Goal: Share content: Share content

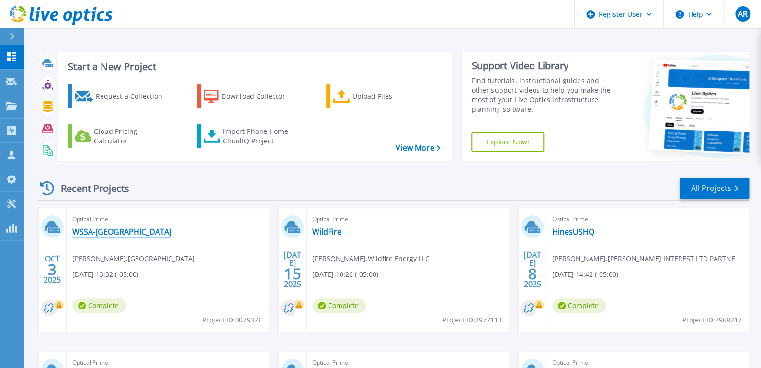
click at [97, 232] on link "WSSA-[GEOGRAPHIC_DATA]" at bounding box center [121, 232] width 99 height 10
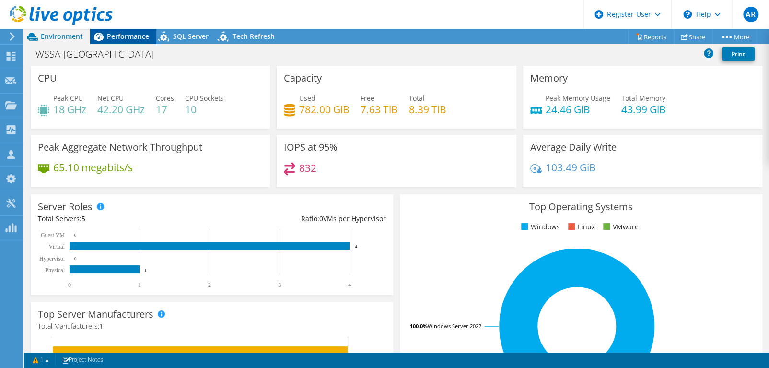
click at [124, 36] on span "Performance" at bounding box center [128, 36] width 42 height 9
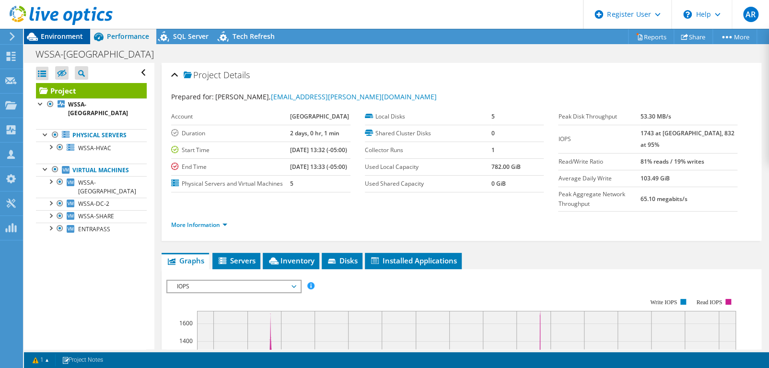
click at [74, 33] on span "Environment" at bounding box center [62, 36] width 42 height 9
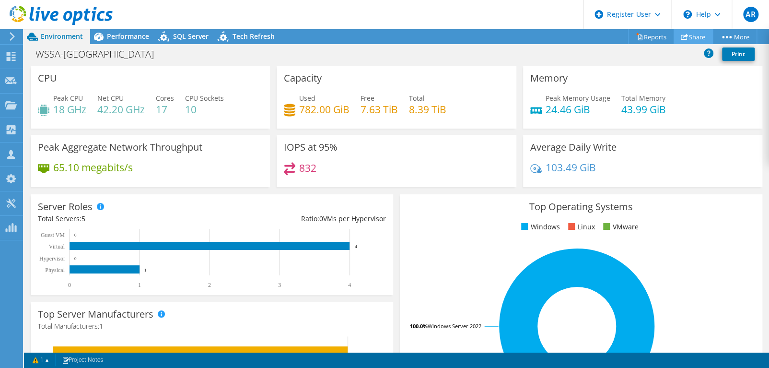
click at [700, 41] on link "Share" at bounding box center [692, 36] width 39 height 15
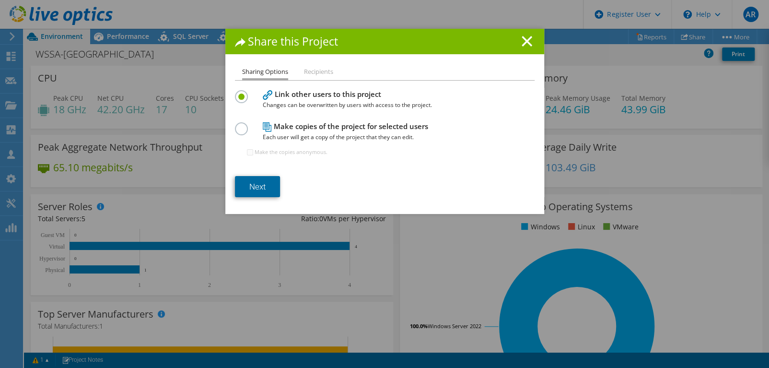
click at [237, 188] on link "Next" at bounding box center [257, 186] width 45 height 21
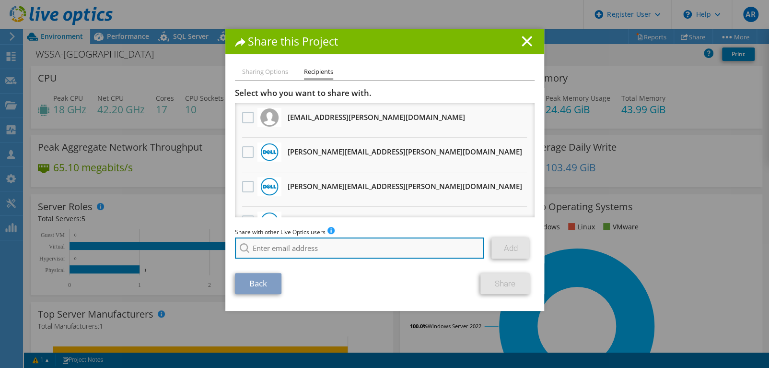
click at [318, 248] on input "search" at bounding box center [359, 247] width 249 height 21
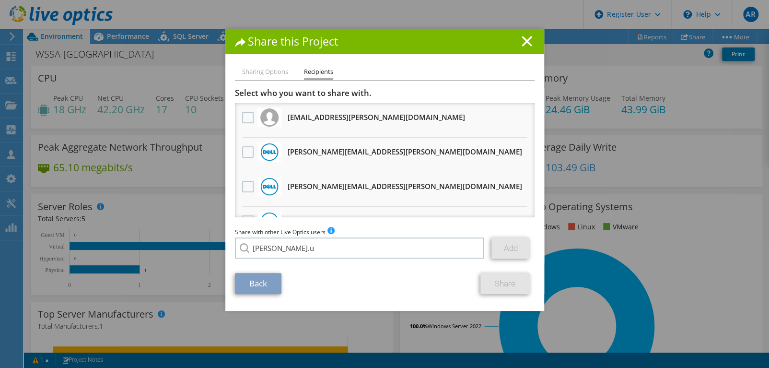
click at [299, 260] on li "[PERSON_NAME][EMAIL_ADDRESS][PERSON_NAME][DOMAIN_NAME]" at bounding box center [350, 255] width 231 height 12
type input "[PERSON_NAME][EMAIL_ADDRESS][PERSON_NAME][DOMAIN_NAME]"
click at [504, 251] on link "Add" at bounding box center [510, 247] width 38 height 21
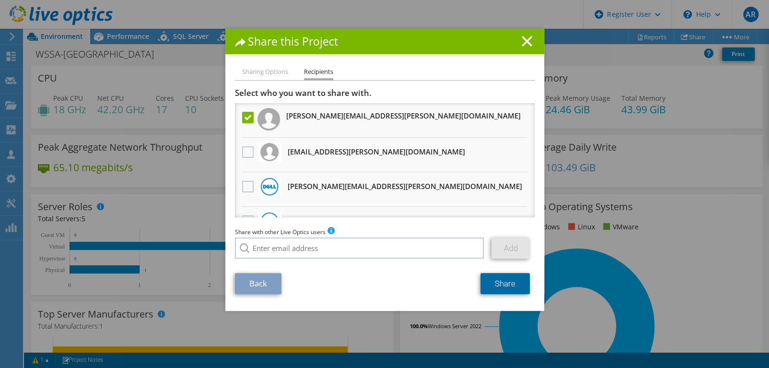
click at [500, 276] on link "Share" at bounding box center [504, 283] width 49 height 21
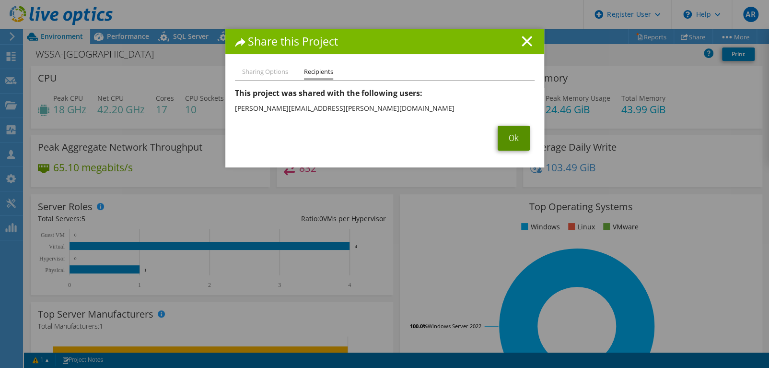
click at [510, 132] on link "Ok" at bounding box center [513, 138] width 32 height 25
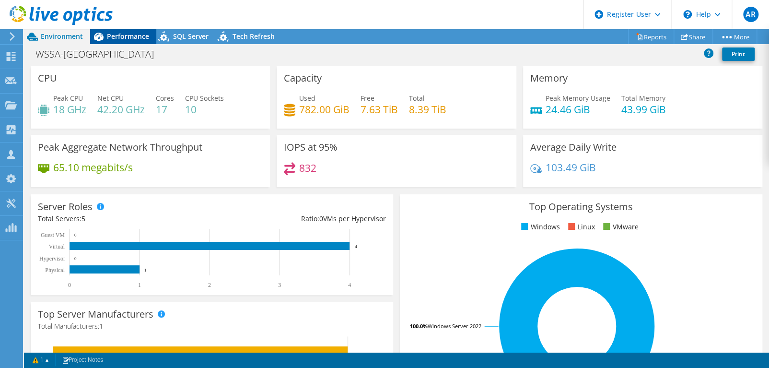
click at [133, 39] on span "Performance" at bounding box center [128, 36] width 42 height 9
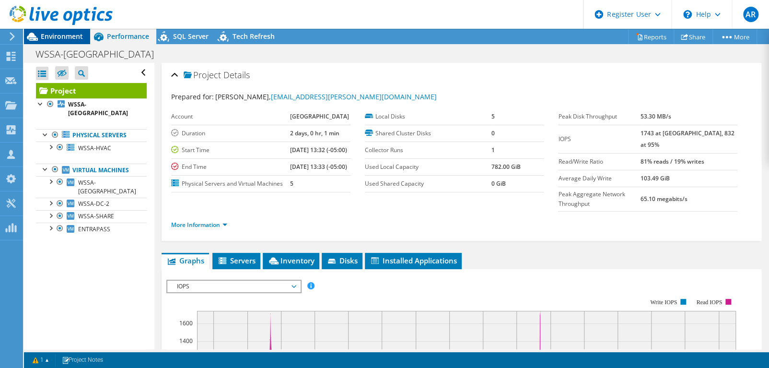
click at [80, 39] on span "Environment" at bounding box center [62, 36] width 42 height 9
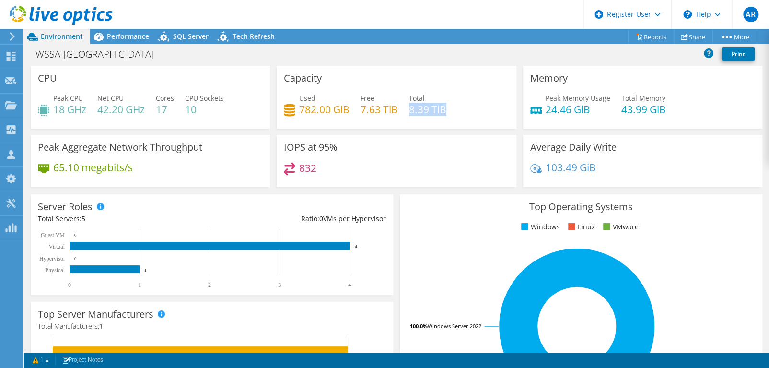
drag, startPoint x: 409, startPoint y: 113, endPoint x: 456, endPoint y: 112, distance: 47.4
click at [456, 112] on div "Used 782.00 GiB Free 7.63 TiB Total 8.39 TiB" at bounding box center [396, 108] width 225 height 31
click at [461, 110] on div "Used 782.00 GiB Free 7.63 TiB Total 8.39 TiB" at bounding box center [396, 108] width 225 height 31
drag, startPoint x: 280, startPoint y: 102, endPoint x: 365, endPoint y: 116, distance: 86.0
click at [365, 116] on div "Capacity Used 782.00 GiB Free 7.63 TiB Total 8.39 TiB" at bounding box center [395, 97] width 239 height 63
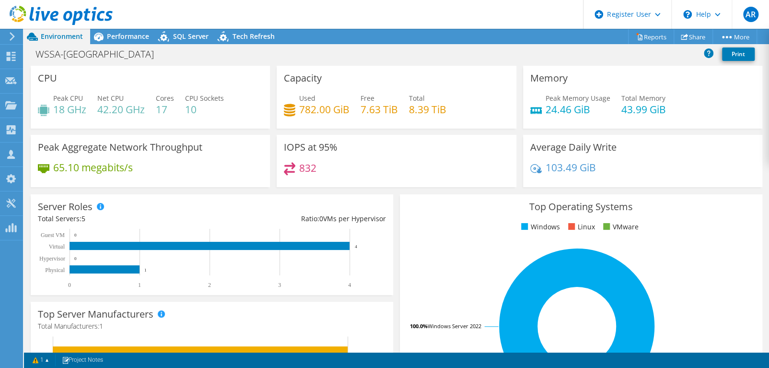
click at [455, 109] on div "Used 782.00 GiB Free 7.63 TiB Total 8.39 TiB" at bounding box center [396, 108] width 225 height 31
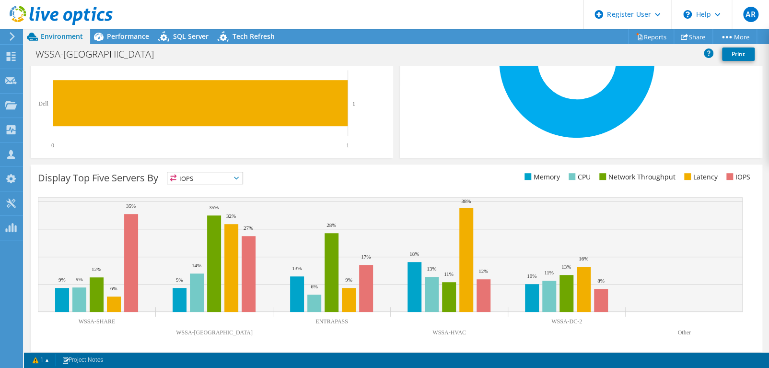
scroll to position [272, 0]
